Goal: Task Accomplishment & Management: Manage account settings

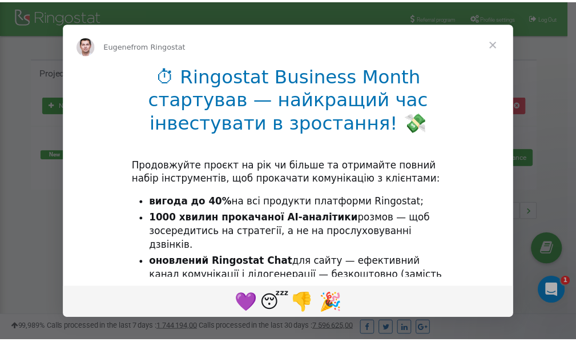
scroll to position [171, 0]
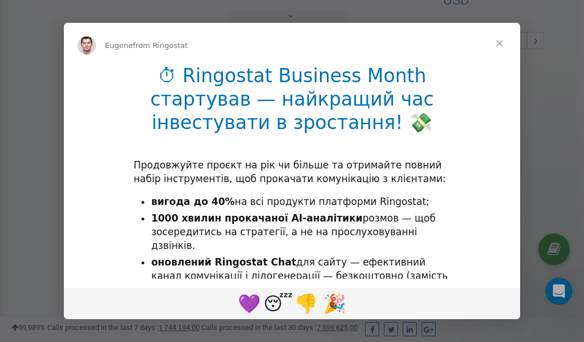
click at [499, 43] on span "Close" at bounding box center [499, 43] width 41 height 41
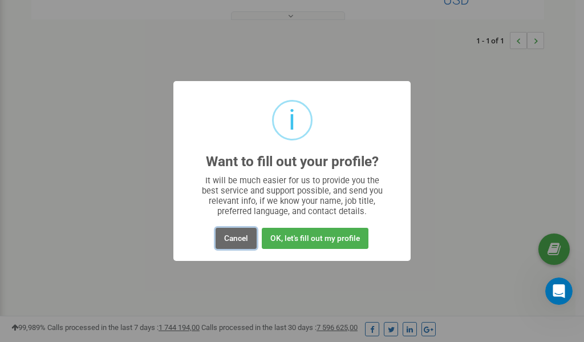
click at [238, 240] on button "Cancel" at bounding box center [236, 238] width 41 height 21
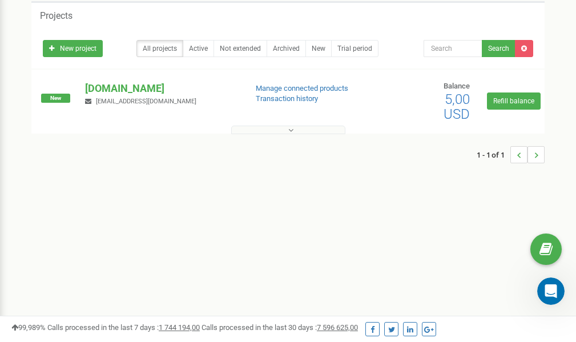
scroll to position [0, 0]
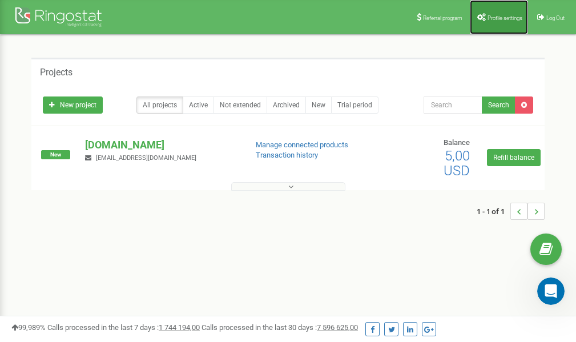
click at [501, 19] on span "Profile settings" at bounding box center [504, 18] width 35 height 6
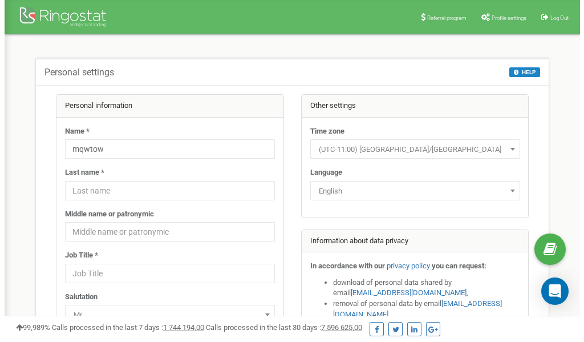
scroll to position [57, 0]
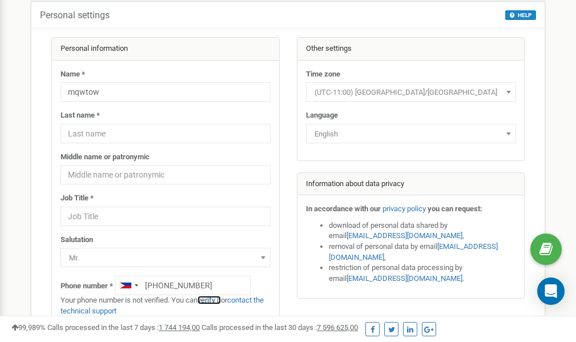
click at [211, 300] on link "verify it" at bounding box center [208, 300] width 23 height 9
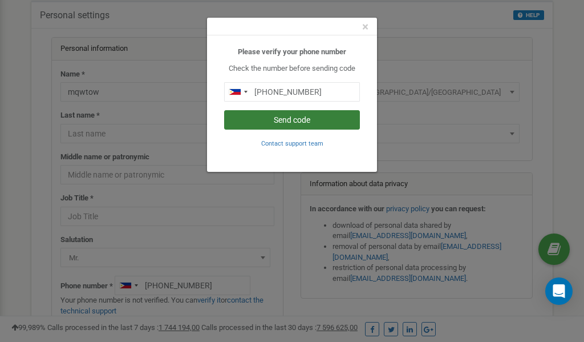
click at [306, 121] on button "Send code" at bounding box center [292, 119] width 136 height 19
